Goal: Task Accomplishment & Management: Use online tool/utility

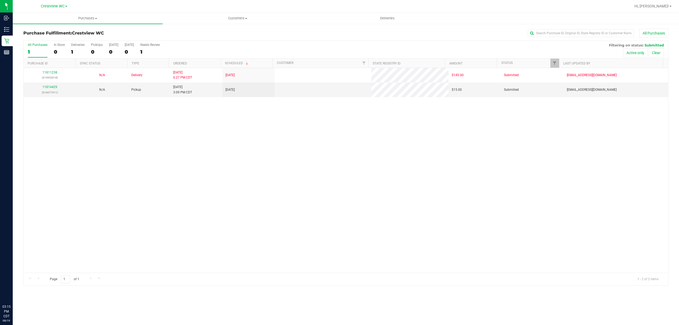
drag, startPoint x: 0, startPoint y: 0, endPoint x: 247, endPoint y: 224, distance: 333.7
click at [274, 245] on div "11811238 (315953018) N/A Delivery [DATE] 6:27 PM CDT 8/22/2025 $145.00 Submitte…" at bounding box center [346, 170] width 644 height 205
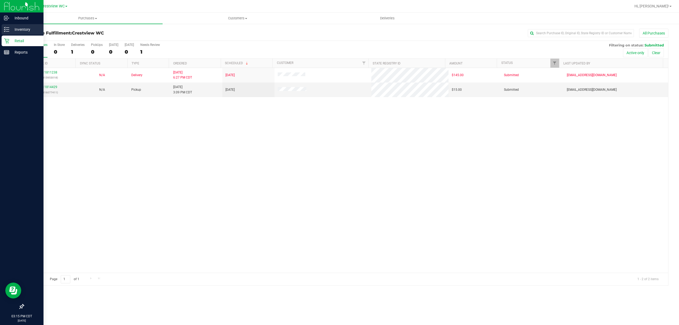
click at [11, 31] on p "Inventory" at bounding box center [25, 29] width 32 height 6
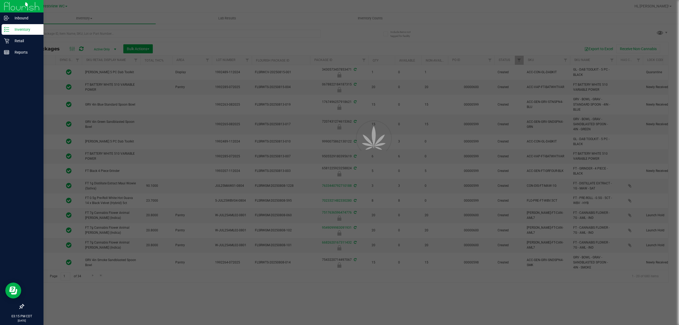
click at [62, 33] on div at bounding box center [339, 162] width 679 height 325
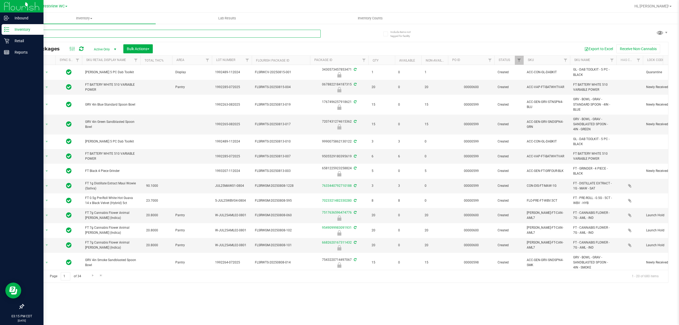
click at [62, 34] on input "text" at bounding box center [171, 34] width 297 height 8
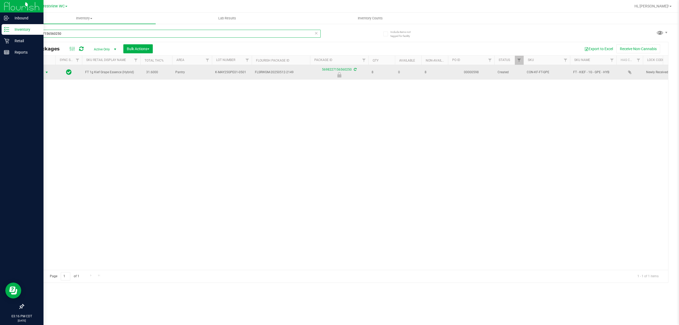
type input "5698227156560250"
click at [45, 70] on span "select" at bounding box center [47, 72] width 4 height 4
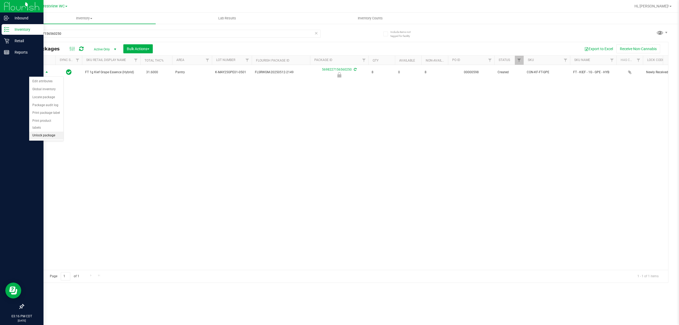
click at [45, 137] on li "Unlock package" at bounding box center [46, 135] width 34 height 8
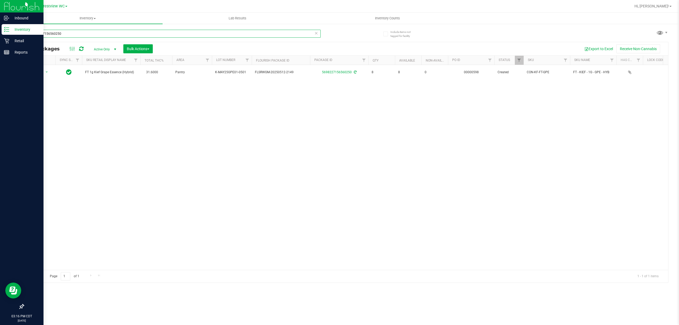
click at [87, 33] on input "5698227156560250" at bounding box center [171, 34] width 297 height 8
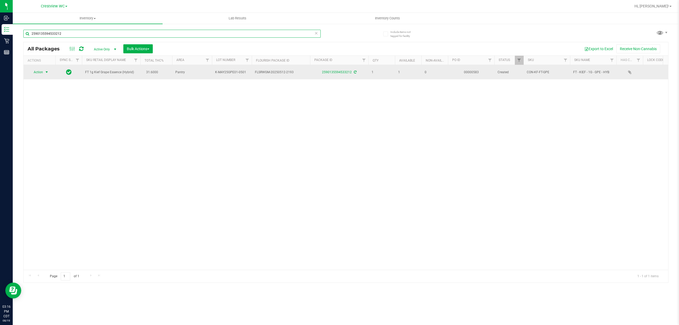
type input "2590135594533212"
click at [45, 70] on span "select" at bounding box center [47, 72] width 4 height 4
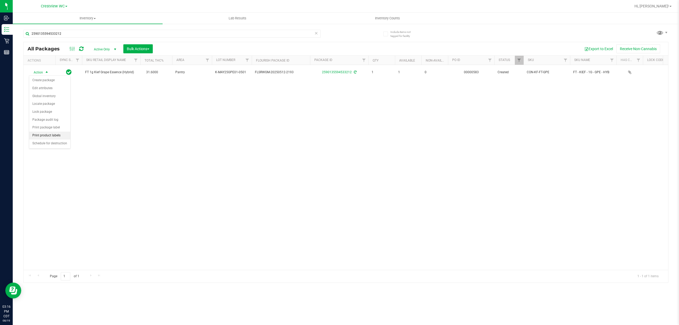
click at [50, 136] on li "Print product labels" at bounding box center [49, 135] width 41 height 8
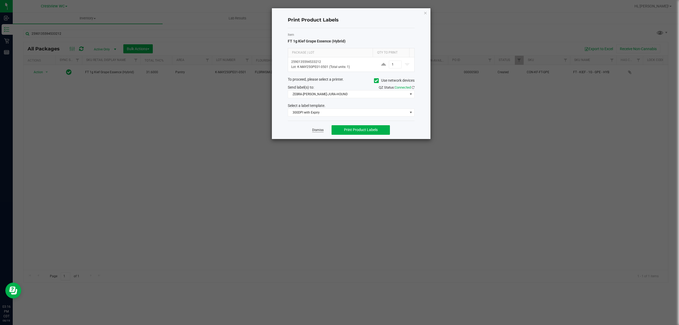
click at [313, 129] on link "Dismiss" at bounding box center [317, 130] width 11 height 5
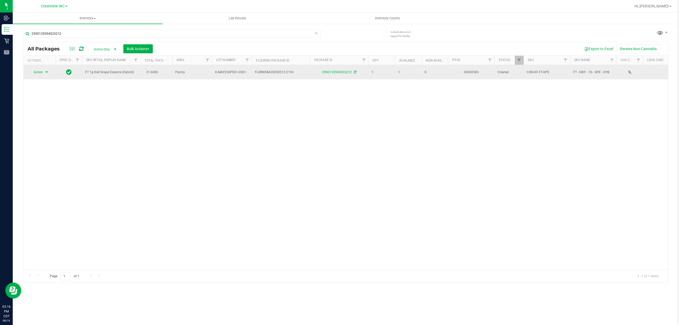
click at [42, 72] on span "Action" at bounding box center [36, 71] width 14 height 7
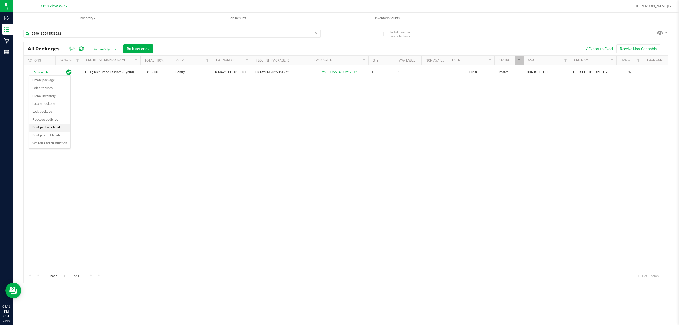
click at [43, 131] on li "Print package label" at bounding box center [49, 128] width 41 height 8
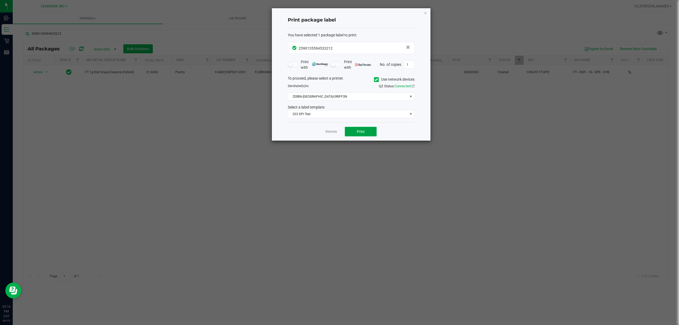
click at [362, 129] on button "Print" at bounding box center [361, 132] width 32 height 10
